Goal: Task Accomplishment & Management: Manage account settings

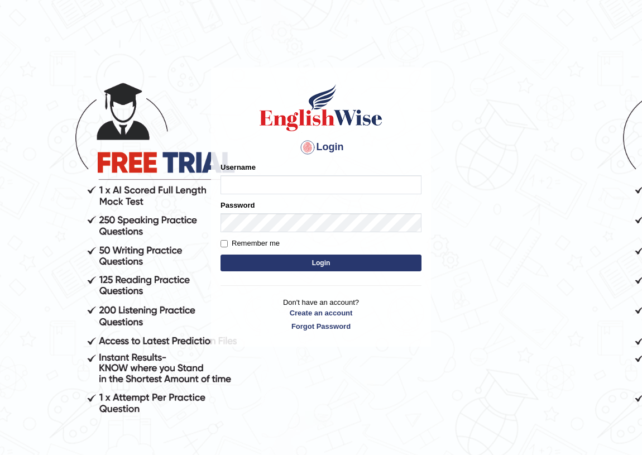
click at [72, 98] on body "Login Please fix the following errors: Username Password Remember me Login Don'…" at bounding box center [321, 259] width 642 height 455
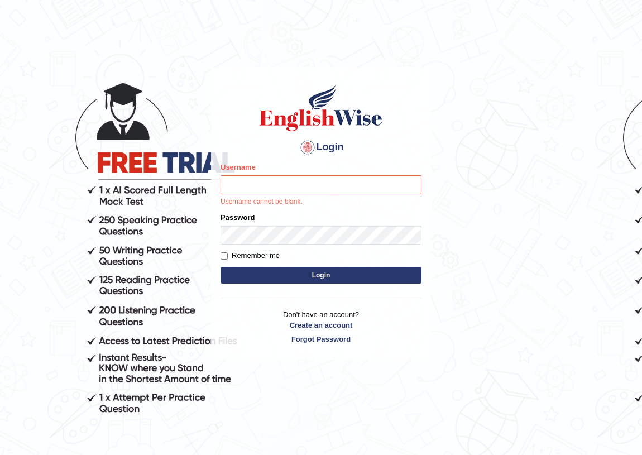
click at [265, 174] on div "Username Username cannot be blank." at bounding box center [320, 184] width 201 height 45
click at [263, 183] on input "Username" at bounding box center [320, 184] width 201 height 19
type input "parwin_parramatta"
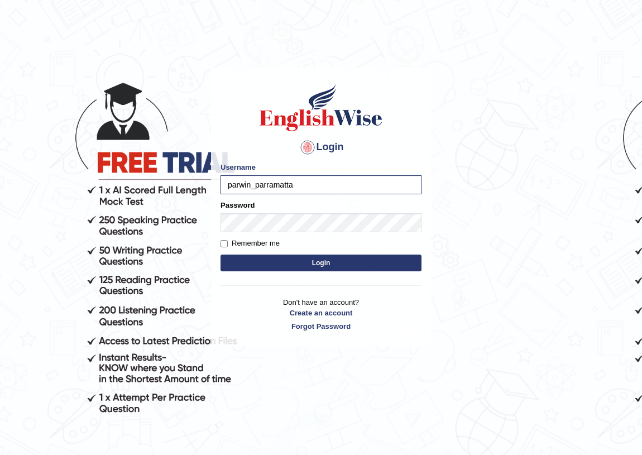
click at [349, 256] on button "Login" at bounding box center [320, 262] width 201 height 17
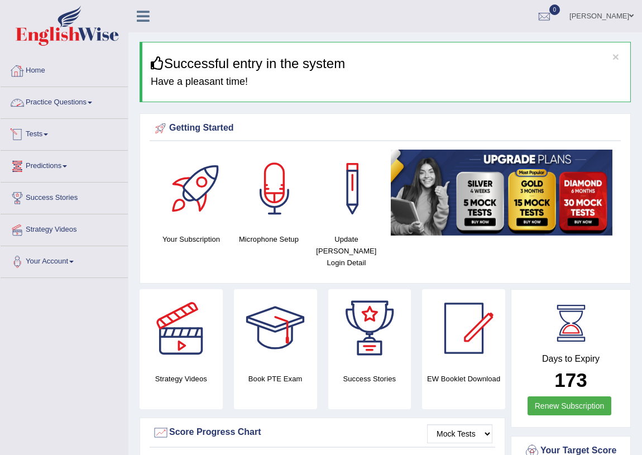
click at [96, 102] on link "Practice Questions" at bounding box center [64, 101] width 127 height 28
